Goal: Task Accomplishment & Management: Use online tool/utility

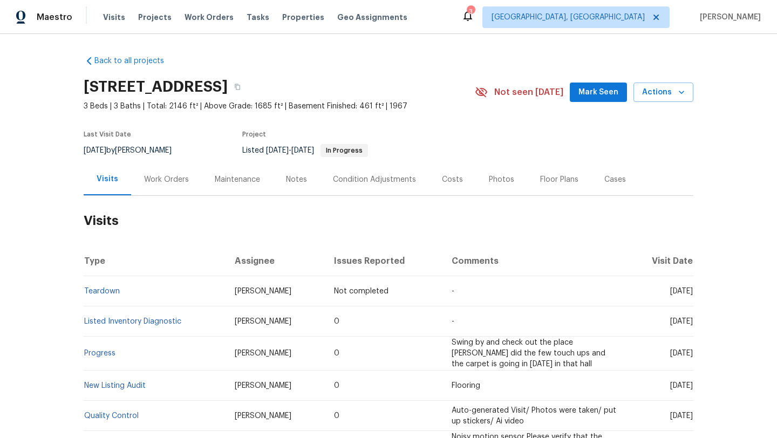
click at [601, 92] on span "Mark Seen" at bounding box center [598, 92] width 40 height 13
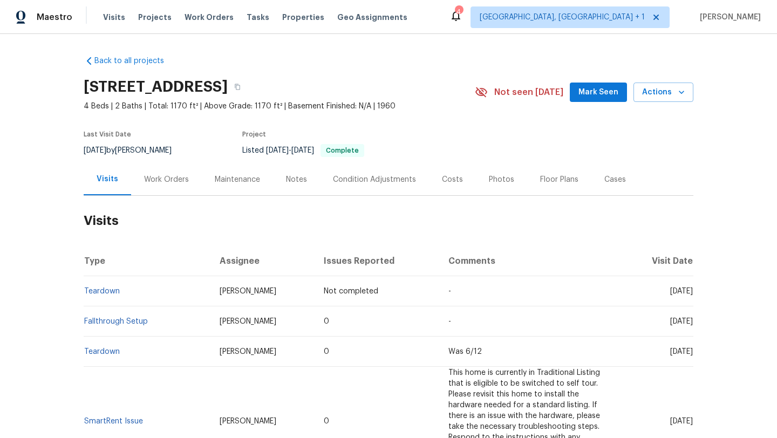
click at [160, 183] on div "Work Orders" at bounding box center [166, 179] width 45 height 11
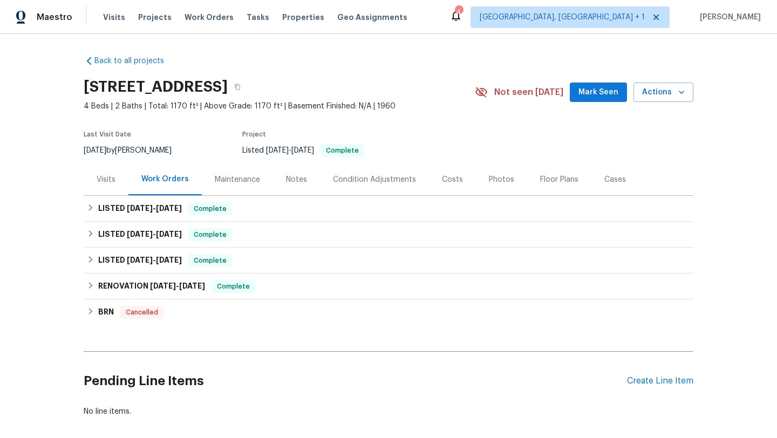
scroll to position [28, 0]
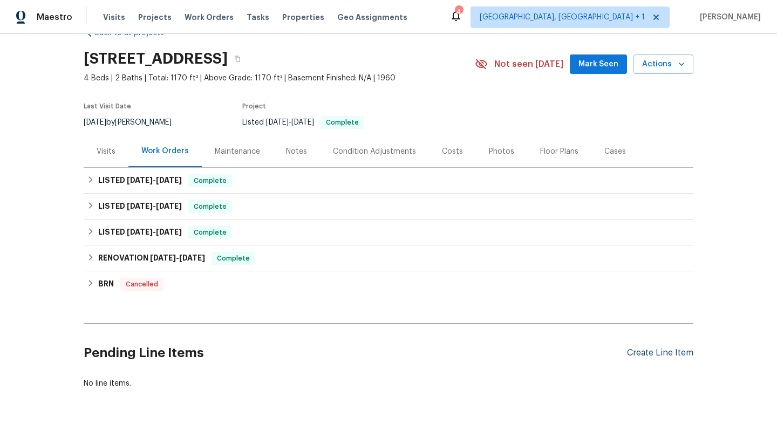
click at [663, 354] on div "Create Line Item" at bounding box center [660, 353] width 66 height 10
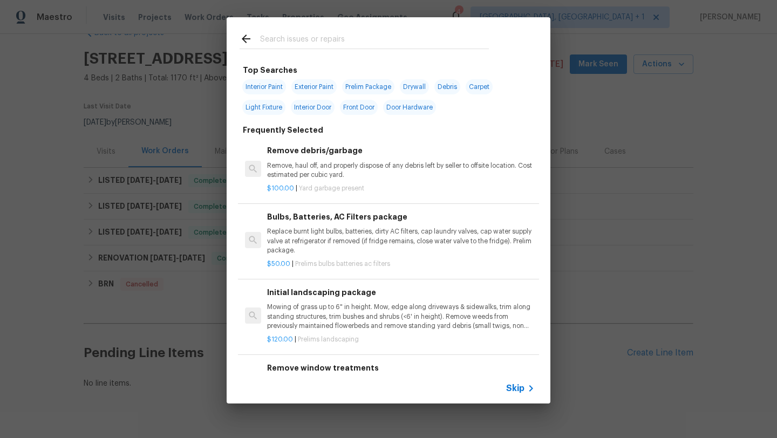
click at [299, 49] on div at bounding box center [363, 49] width 249 height 1
click at [297, 39] on input "text" at bounding box center [374, 40] width 229 height 16
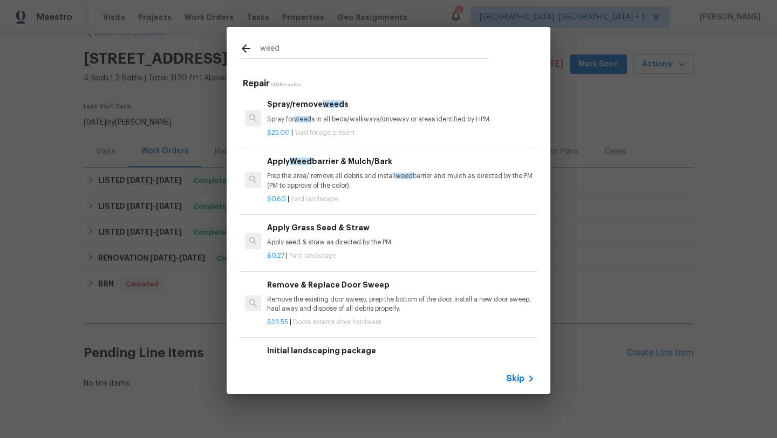
type input "weed"
click at [350, 121] on p "Spray for weed s in all beds/walkways/driveway or areas identified by HPM." at bounding box center [401, 119] width 268 height 9
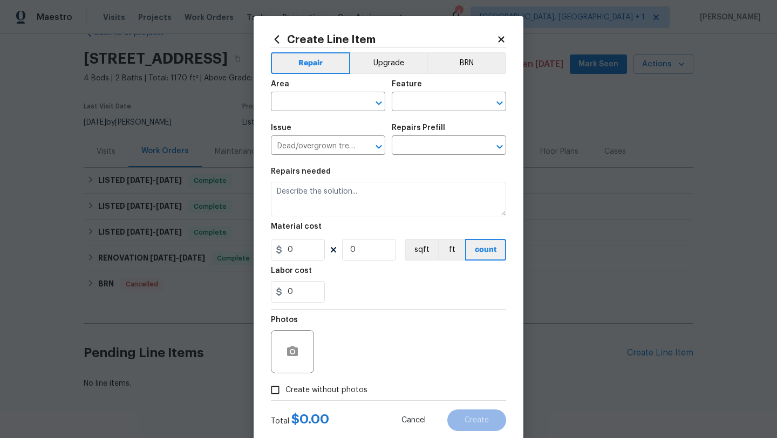
type input "Spray/remove weeds $25.00"
type textarea "Spray for weeds in all beds/walkways/driveway or areas identified by HPM."
type input "25"
type input "1"
click at [300, 101] on input "text" at bounding box center [313, 102] width 84 height 17
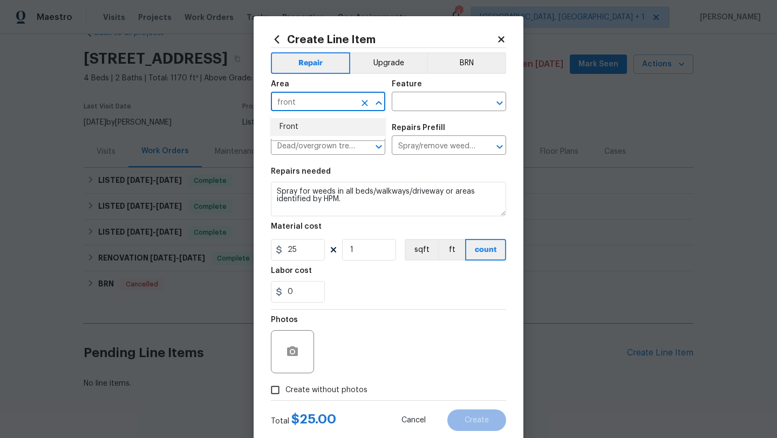
click at [311, 128] on li "Front" at bounding box center [328, 127] width 114 height 18
type input "Front"
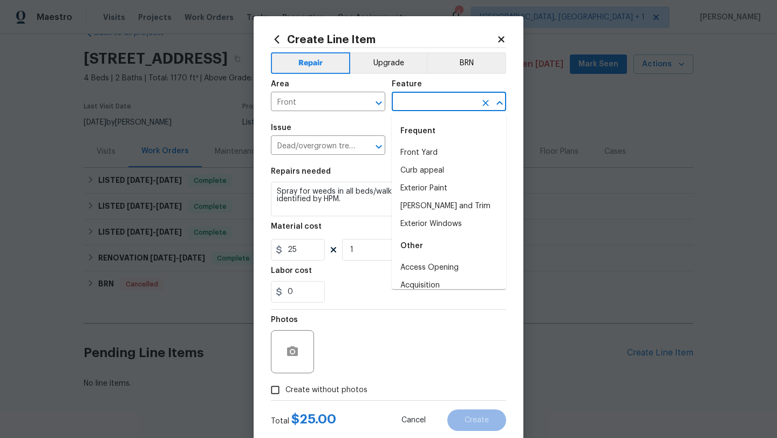
click at [435, 103] on input "text" at bounding box center [434, 102] width 84 height 17
click at [425, 154] on li "Front Yard" at bounding box center [449, 153] width 114 height 18
type input "Front Yard"
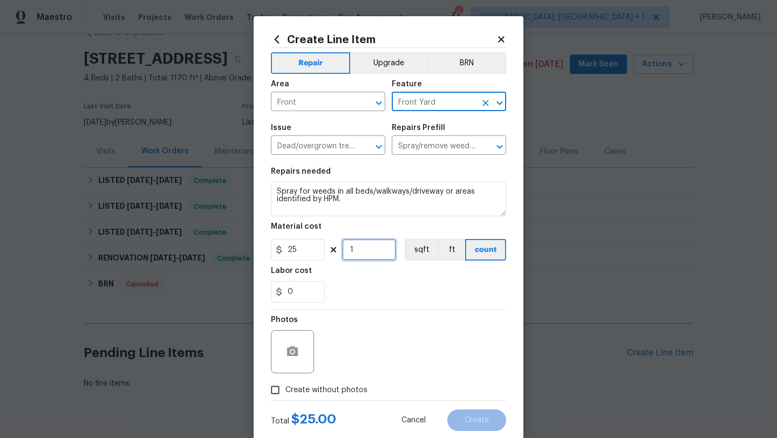
click at [362, 256] on input "1" at bounding box center [369, 250] width 54 height 22
type input "3"
click at [276, 389] on input "Create without photos" at bounding box center [275, 390] width 20 height 20
checkbox input "true"
drag, startPoint x: 362, startPoint y: 255, endPoint x: 329, endPoint y: 253, distance: 33.5
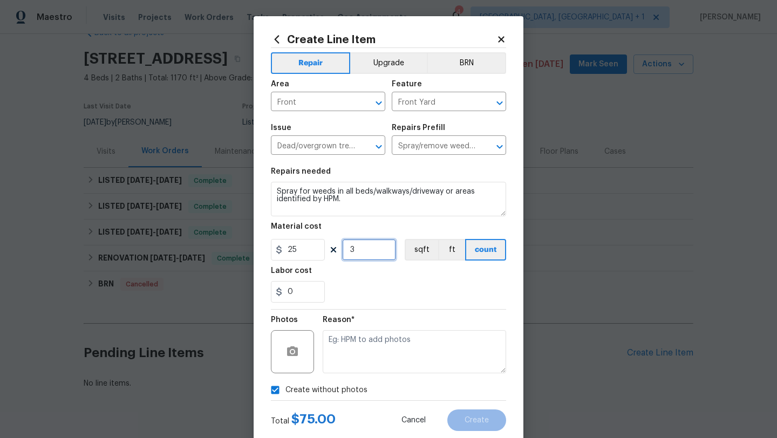
click at [328, 253] on div "25 3 sqft ft count" at bounding box center [388, 250] width 235 height 22
type input "4"
click at [361, 286] on div "0" at bounding box center [388, 292] width 235 height 22
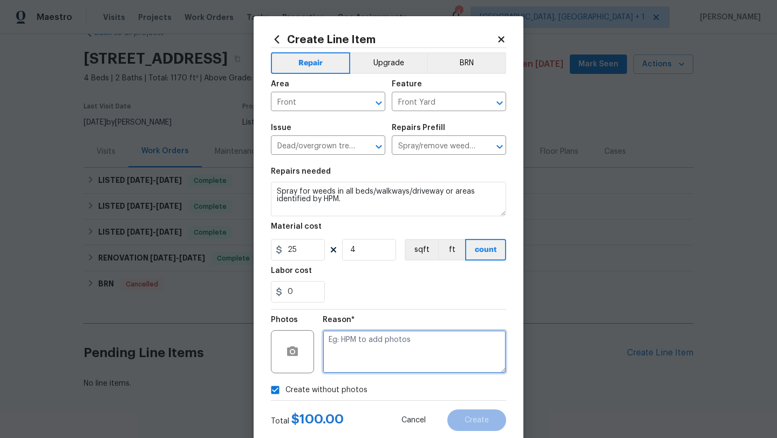
click at [357, 356] on textarea at bounding box center [414, 351] width 183 height 43
type textarea "scope"
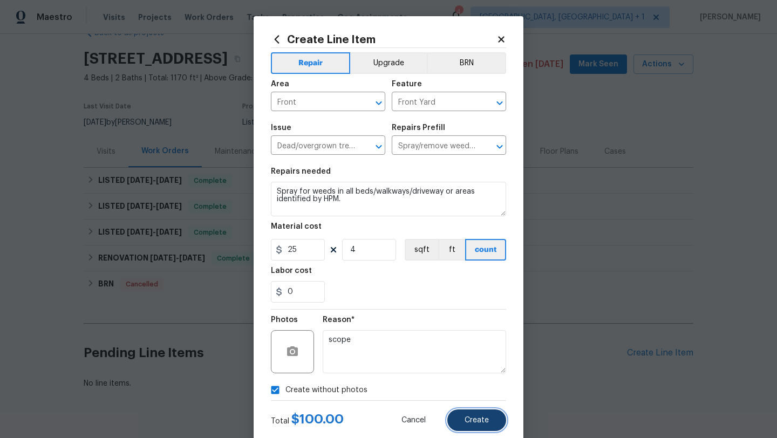
click at [483, 430] on button "Create" at bounding box center [476, 420] width 59 height 22
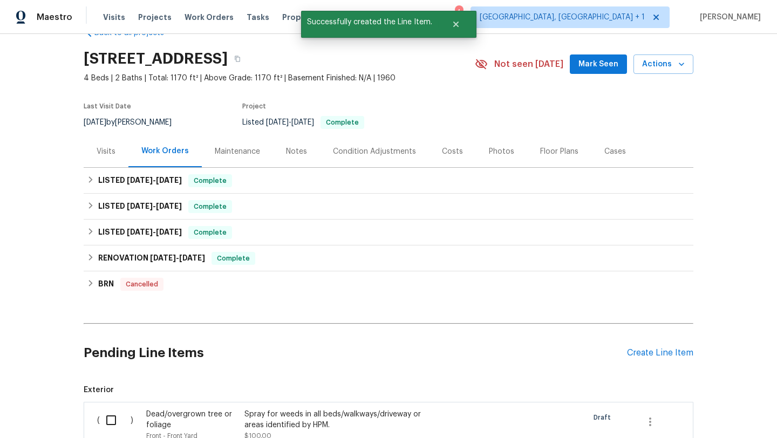
click at [108, 420] on input "checkbox" at bounding box center [115, 420] width 31 height 23
checkbox input "true"
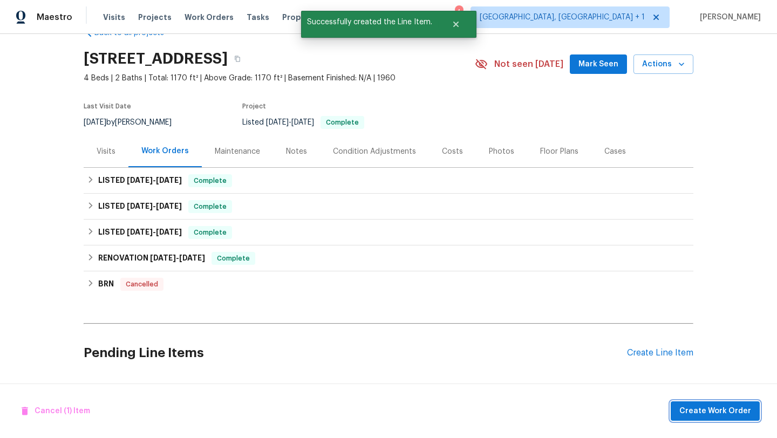
click at [706, 413] on span "Create Work Order" at bounding box center [715, 411] width 72 height 13
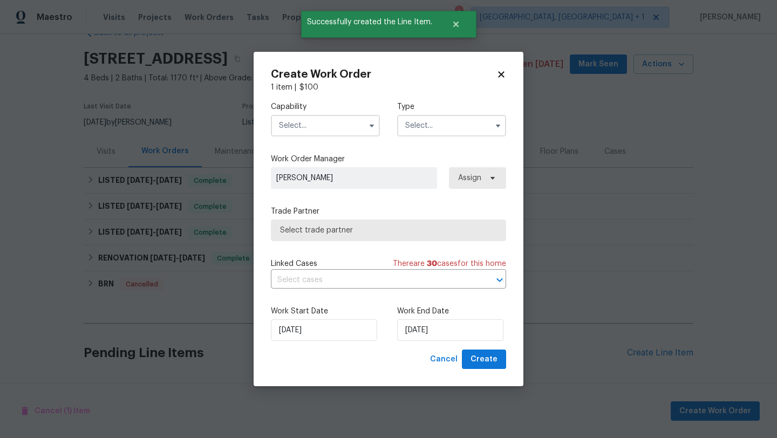
click at [342, 129] on input "text" at bounding box center [325, 126] width 109 height 22
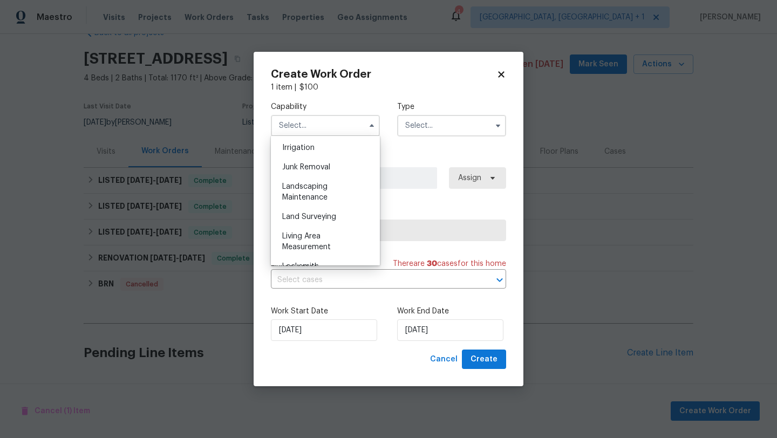
scroll to position [676, 0]
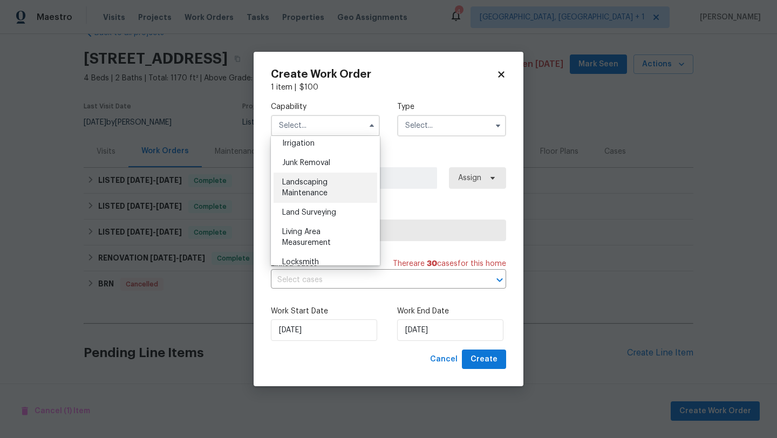
click at [340, 193] on div "Landscaping Maintenance" at bounding box center [325, 188] width 104 height 30
type input "Landscaping Maintenance"
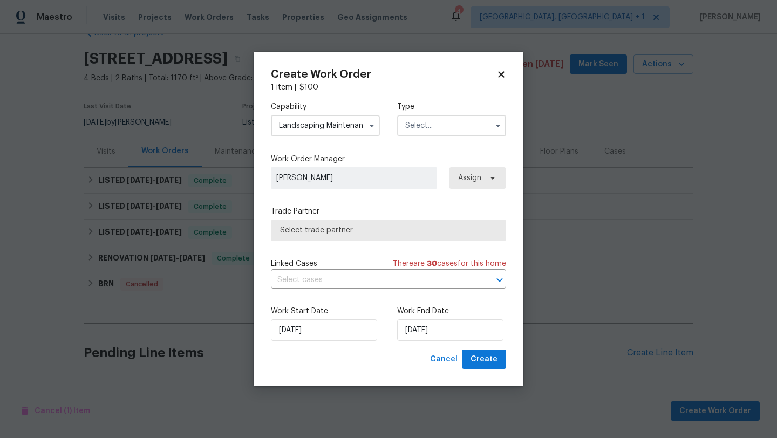
click at [435, 125] on input "text" at bounding box center [451, 126] width 109 height 22
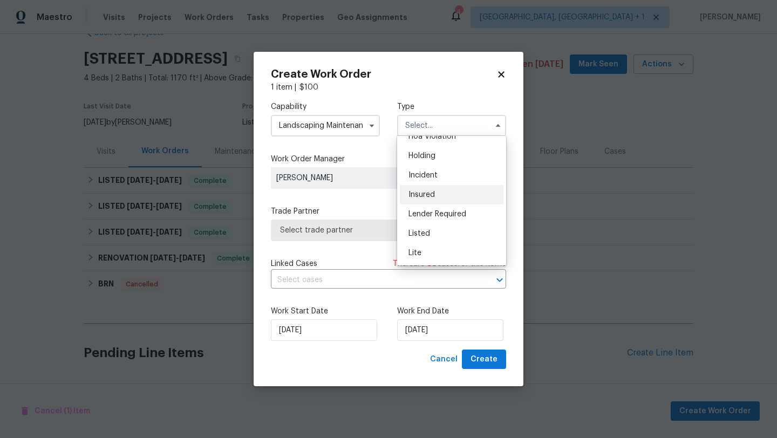
scroll to position [43, 0]
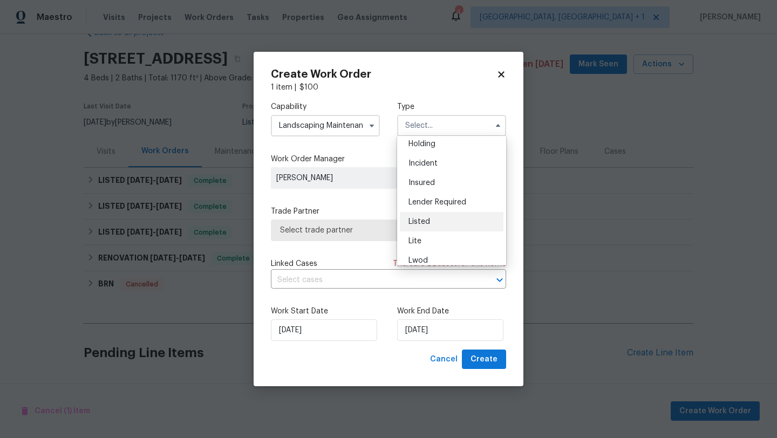
click at [424, 222] on span "Listed" at bounding box center [419, 222] width 22 height 8
type input "Listed"
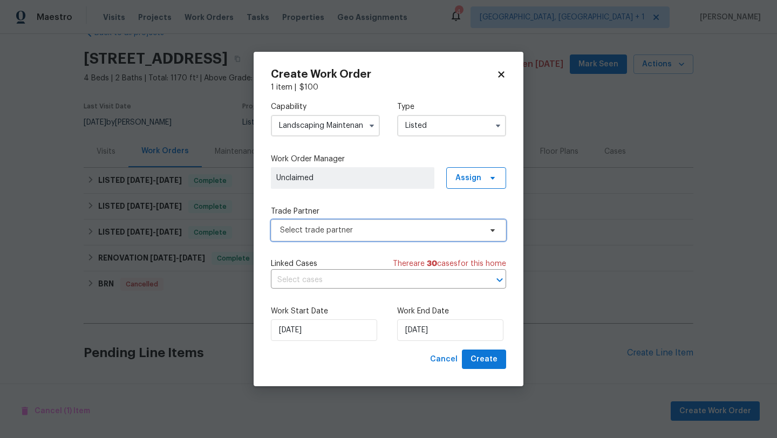
click at [365, 237] on span "Select trade partner" at bounding box center [388, 231] width 235 height 22
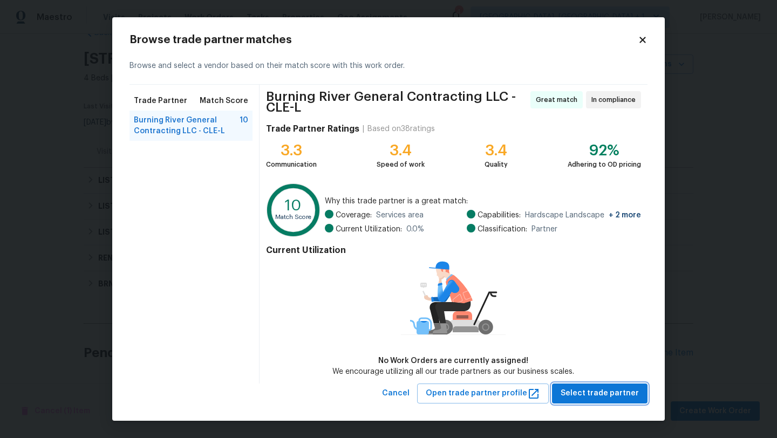
click at [570, 392] on span "Select trade partner" at bounding box center [599, 393] width 78 height 13
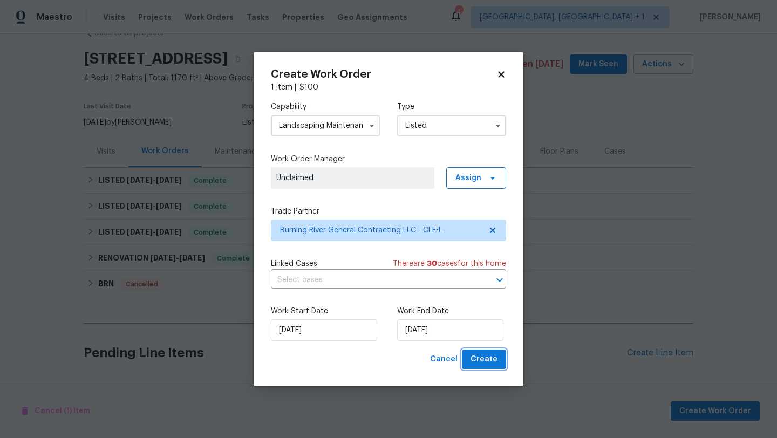
click at [492, 359] on span "Create" at bounding box center [483, 359] width 27 height 13
checkbox input "false"
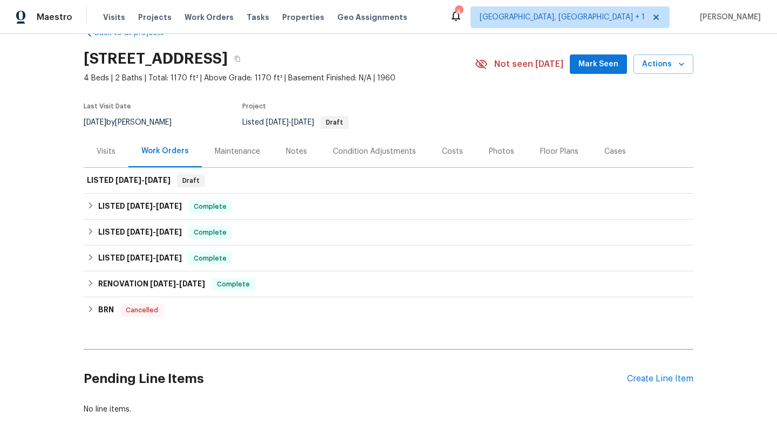
scroll to position [78, 0]
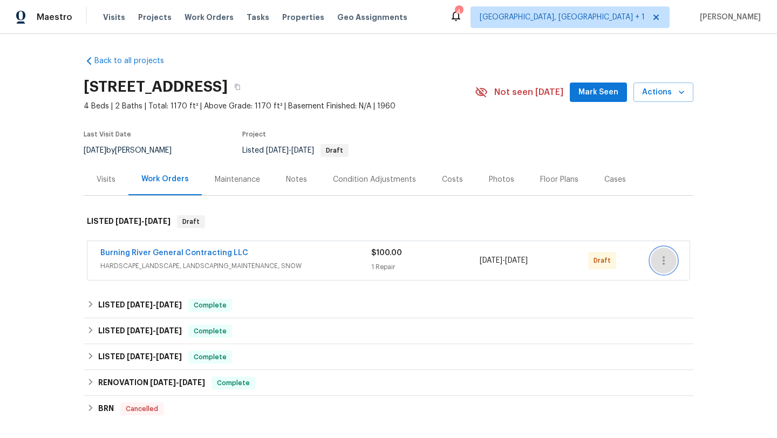
click at [668, 259] on icon "button" at bounding box center [663, 260] width 13 height 13
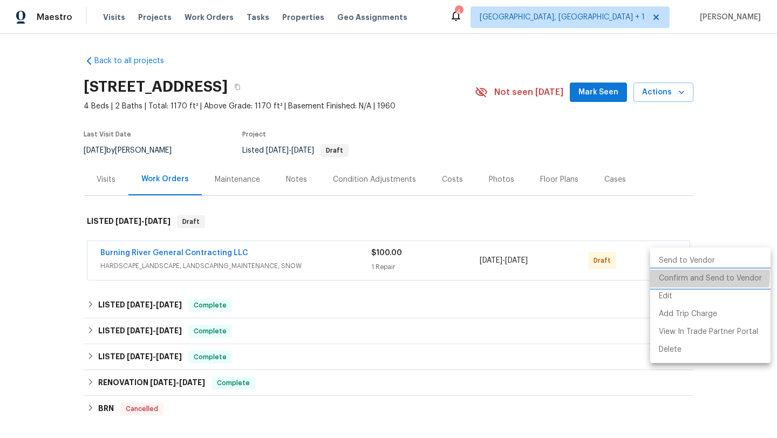
click at [669, 274] on li "Confirm and Send to Vendor" at bounding box center [710, 279] width 120 height 18
